Goal: Task Accomplishment & Management: Manage account settings

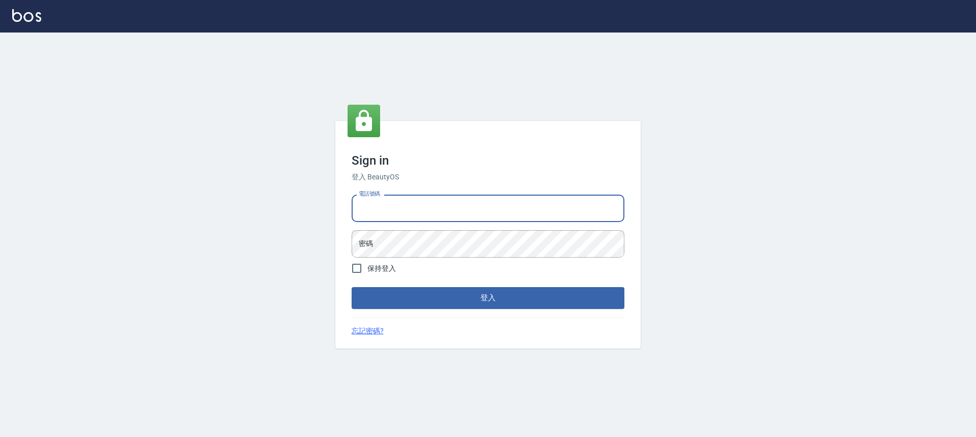
click at [392, 210] on input "電話號碼" at bounding box center [488, 208] width 273 height 27
type input "0903004770"
drag, startPoint x: 397, startPoint y: 212, endPoint x: 334, endPoint y: 212, distance: 63.6
click at [334, 212] on div "Sign in 登入 BeautyOS 電話號碼 0903004770 電話號碼 密碼 密碼 保持登入 登入 忘記密碼?" at bounding box center [488, 235] width 976 height 405
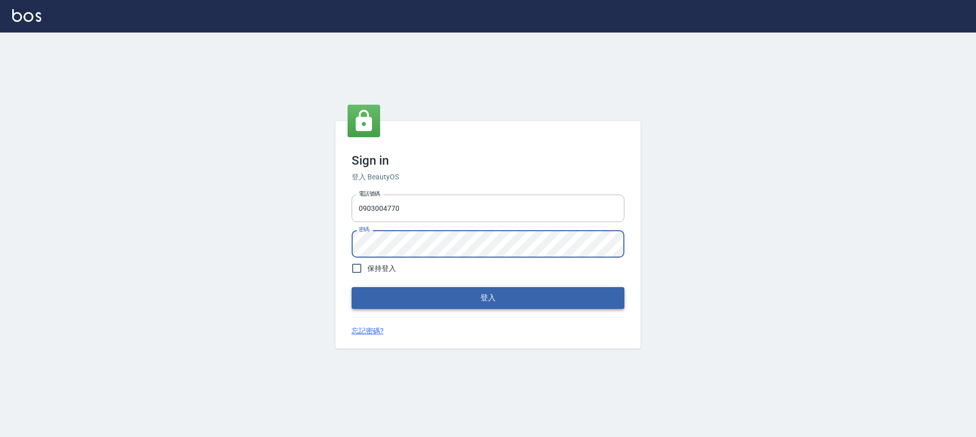
click at [430, 297] on button "登入" at bounding box center [488, 297] width 273 height 21
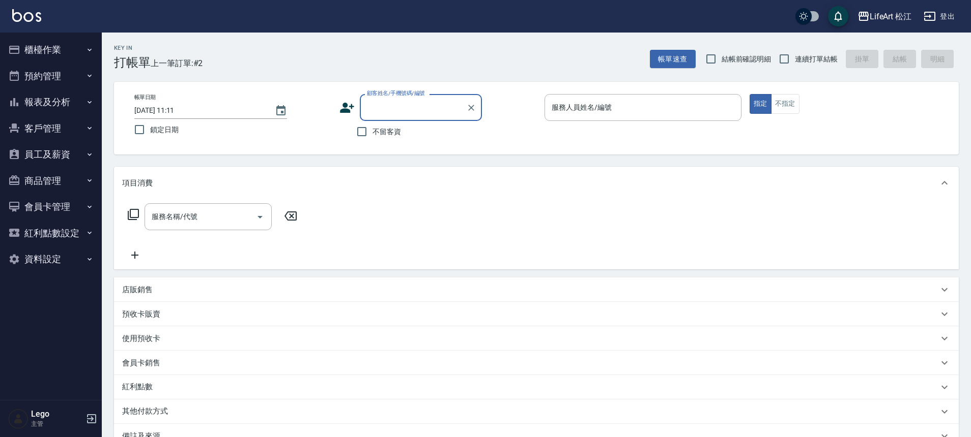
click at [63, 134] on button "客戶管理" at bounding box center [51, 128] width 94 height 26
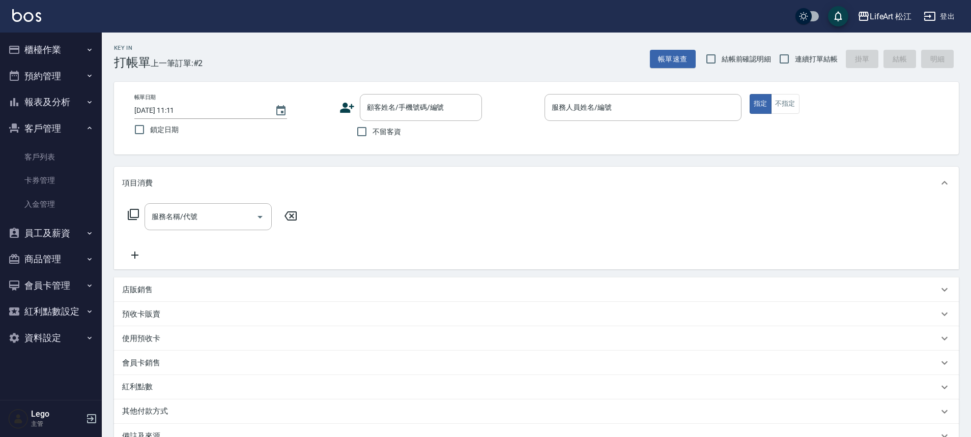
click at [92, 234] on icon "button" at bounding box center [89, 233] width 8 height 8
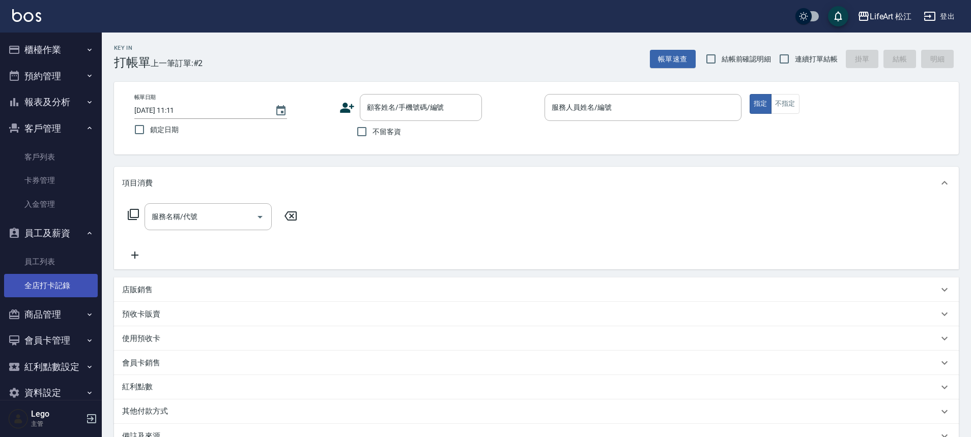
click at [59, 291] on link "全店打卡記錄" at bounding box center [51, 285] width 94 height 23
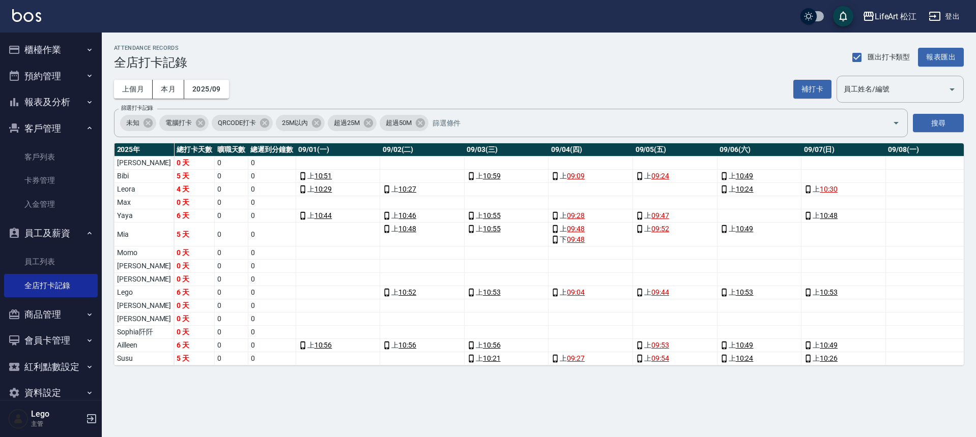
click at [127, 162] on td "Lance" at bounding box center [144, 163] width 60 height 13
drag, startPoint x: 279, startPoint y: 384, endPoint x: 572, endPoint y: 387, distance: 293.0
click at [573, 378] on div "ATTENDANCE RECORDS 全店打卡記錄 匯出打卡類型 報表匯出 上個月 本月 2025/09 補打卡 員工姓名/編號 員工姓名/編號 篩選打卡記錄…" at bounding box center [539, 205] width 874 height 345
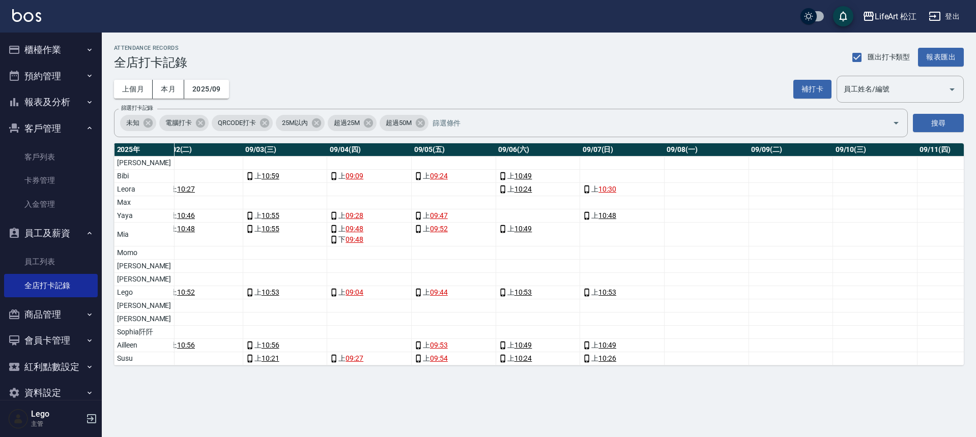
scroll to position [0, 218]
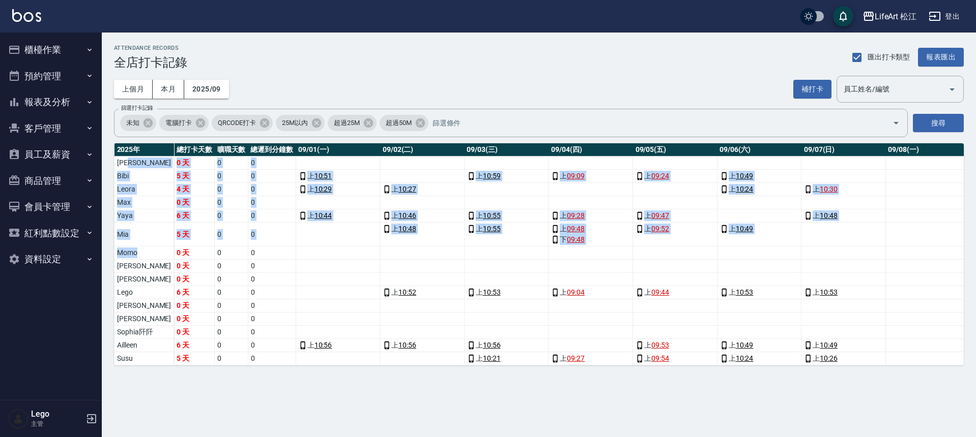
drag, startPoint x: 130, startPoint y: 166, endPoint x: 140, endPoint y: 251, distance: 86.0
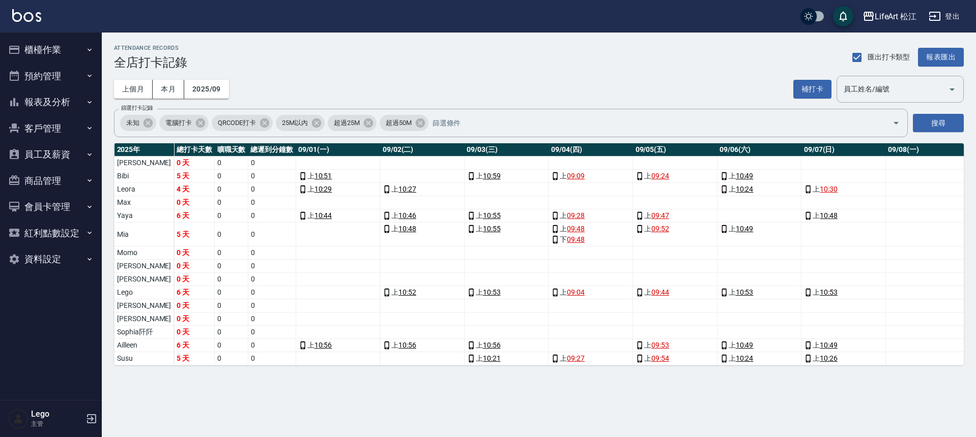
click at [132, 300] on td "Nicole" at bounding box center [144, 306] width 60 height 13
click at [93, 419] on icon "button" at bounding box center [91, 419] width 9 height 9
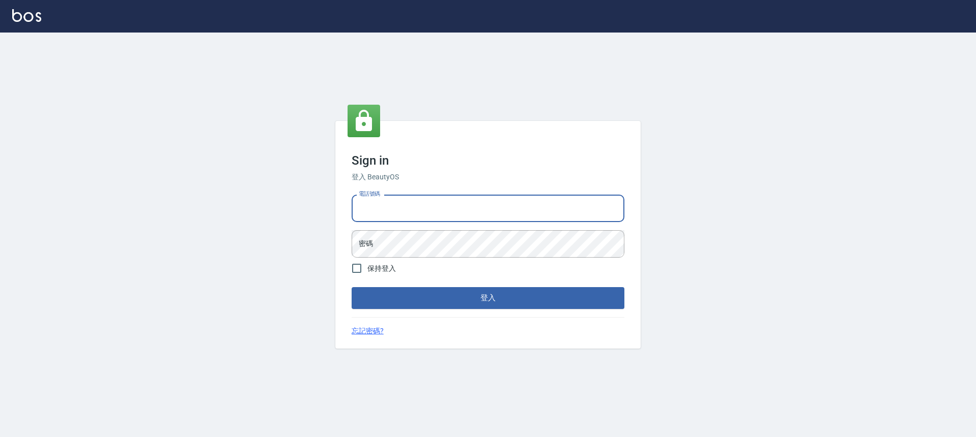
click at [399, 205] on input "電話號碼" at bounding box center [488, 208] width 273 height 27
click at [394, 205] on input "電話號碼" at bounding box center [488, 208] width 273 height 27
type input "0903004770"
click at [412, 208] on input "0903004770" at bounding box center [488, 208] width 273 height 27
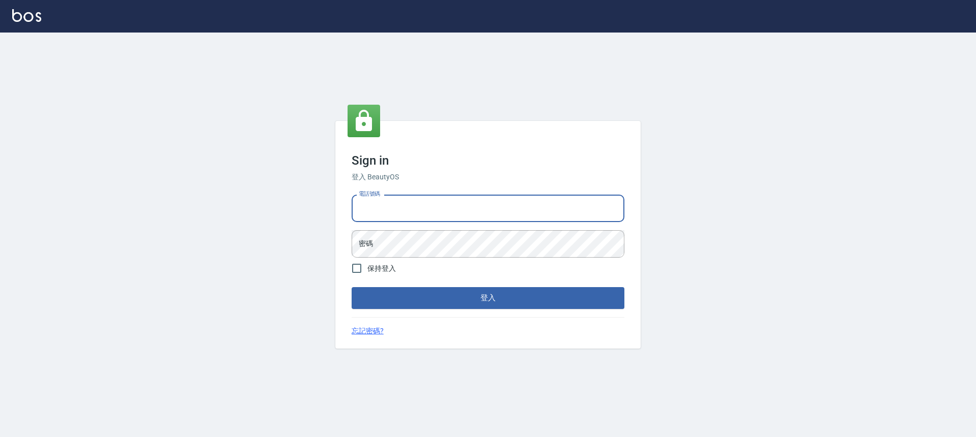
click at [380, 207] on input "電話號碼" at bounding box center [488, 208] width 273 height 27
type input "0900345509"
drag, startPoint x: 407, startPoint y: 202, endPoint x: 365, endPoint y: 208, distance: 42.2
click at [365, 208] on input "0900345509" at bounding box center [488, 208] width 273 height 27
drag, startPoint x: 365, startPoint y: 208, endPoint x: 400, endPoint y: 212, distance: 34.8
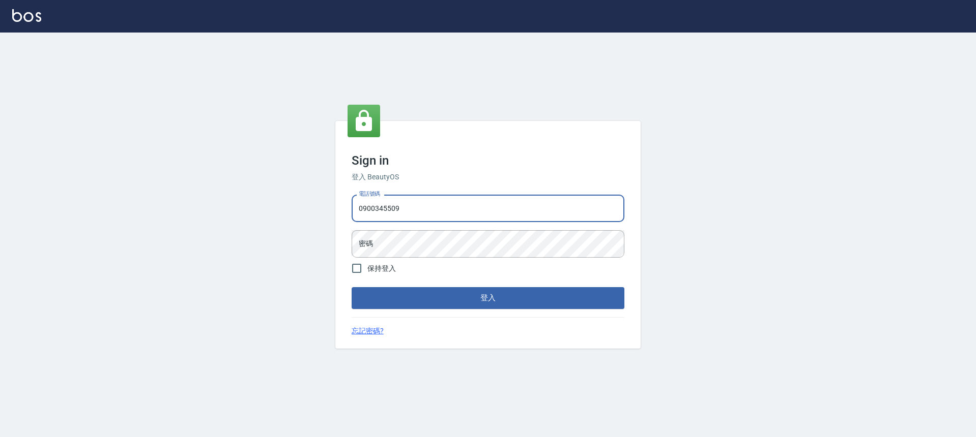
click at [400, 212] on input "0900345509" at bounding box center [488, 208] width 273 height 27
click at [398, 207] on input "0900345509" at bounding box center [488, 208] width 273 height 27
drag, startPoint x: 406, startPoint y: 210, endPoint x: 359, endPoint y: 212, distance: 47.4
click at [359, 212] on input "0900345509" at bounding box center [488, 208] width 273 height 27
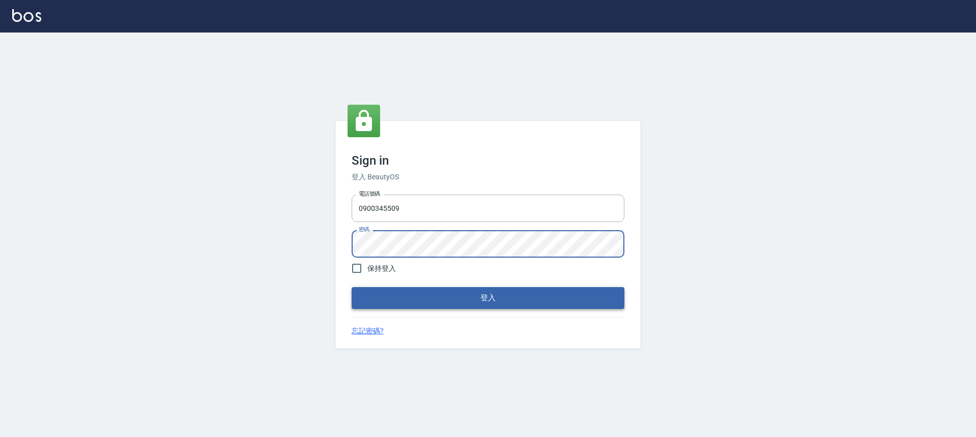
click at [429, 308] on button "登入" at bounding box center [488, 297] width 273 height 21
